Goal: Task Accomplishment & Management: Manage account settings

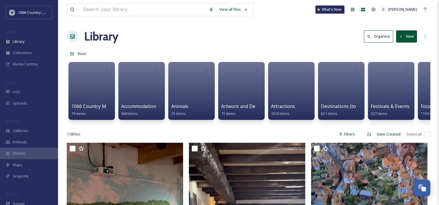
scroll to position [847, 0]
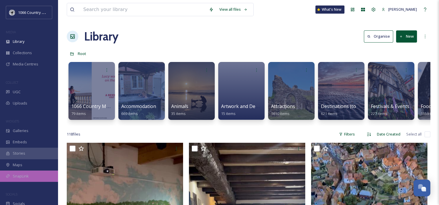
click at [22, 178] on span "SnapLink" at bounding box center [21, 177] width 16 height 6
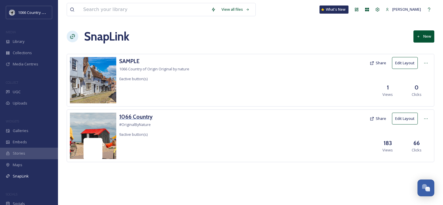
click at [131, 118] on h3 "1066 Country" at bounding box center [135, 117] width 33 height 8
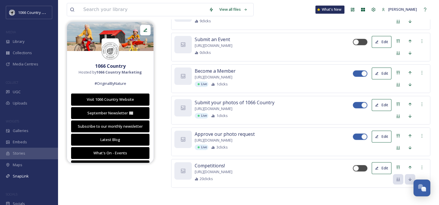
scroll to position [299, 0]
click at [363, 170] on div at bounding box center [360, 168] width 15 height 6
checkbox input "true"
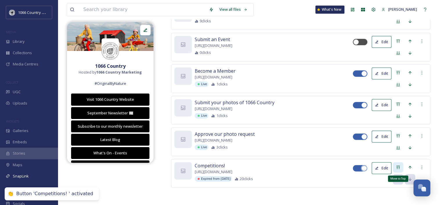
click at [399, 168] on icon at bounding box center [398, 167] width 5 height 5
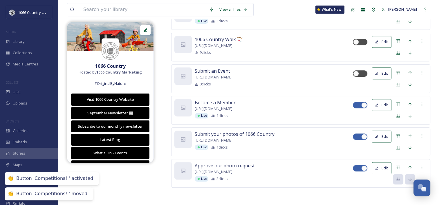
scroll to position [0, 0]
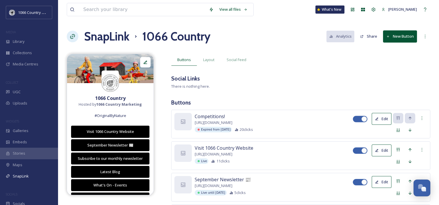
click at [378, 118] on icon at bounding box center [377, 119] width 4 height 4
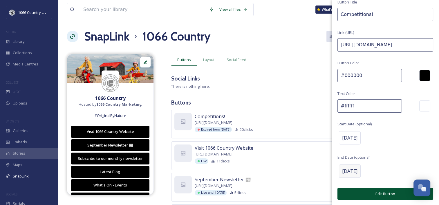
click at [351, 173] on span "[DATE]" at bounding box center [349, 171] width 15 height 7
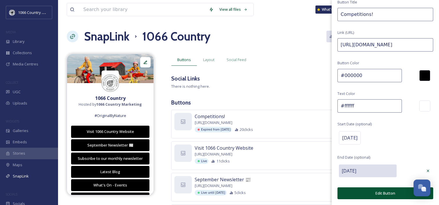
scroll to position [25, 0]
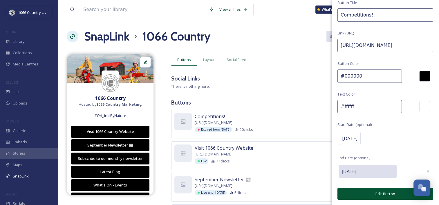
click at [368, 171] on input "[DATE]" at bounding box center [368, 171] width 58 height 13
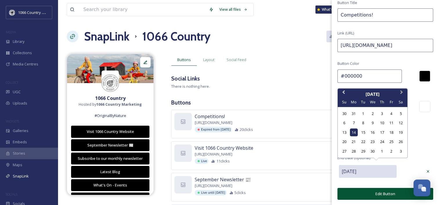
click at [398, 94] on button "Next Month" at bounding box center [401, 93] width 9 height 9
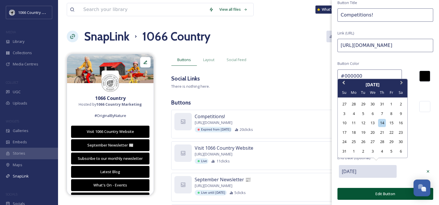
click at [402, 86] on button "Next Month" at bounding box center [401, 84] width 9 height 9
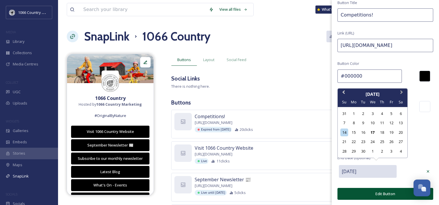
click at [402, 93] on span "Next Month" at bounding box center [402, 93] width 0 height 9
click at [382, 152] on div "30" at bounding box center [382, 152] width 8 height 8
type input "[DATE]"
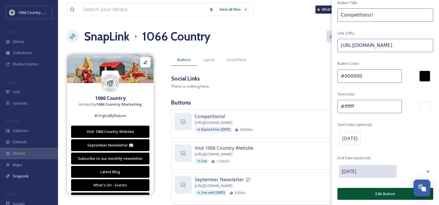
click at [368, 194] on button "Edit Button" at bounding box center [385, 194] width 96 height 12
